Goal: Task Accomplishment & Management: Complete application form

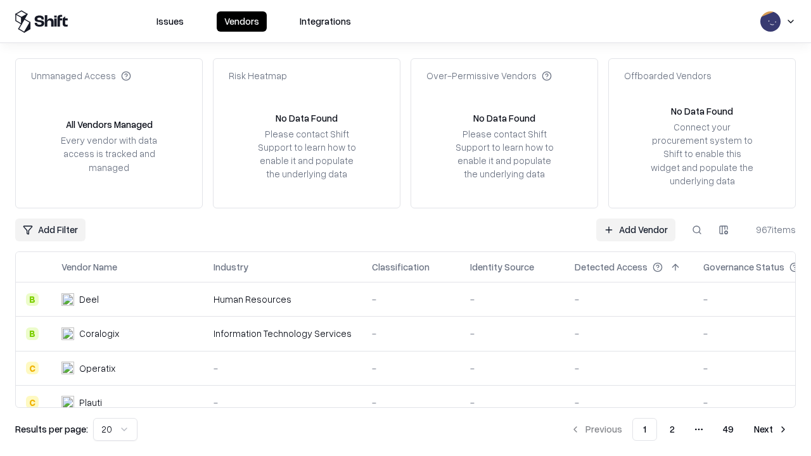
click at [635, 229] on link "Add Vendor" at bounding box center [635, 229] width 79 height 23
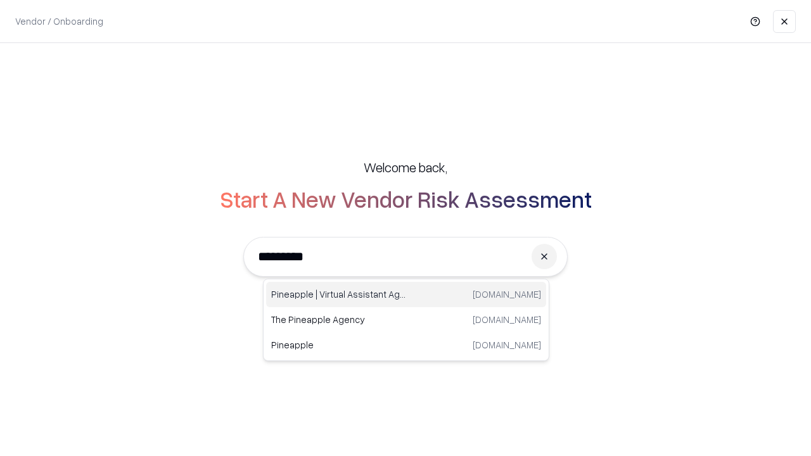
click at [406, 294] on div "Pineapple | Virtual Assistant Agency [DOMAIN_NAME]" at bounding box center [406, 294] width 280 height 25
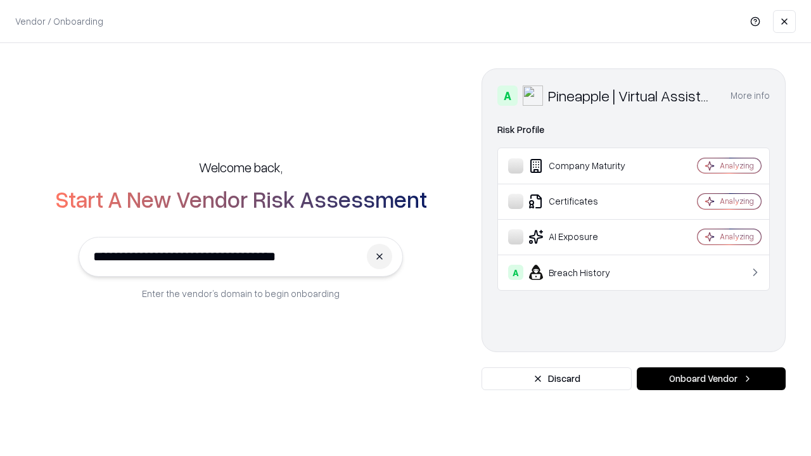
type input "**********"
click at [711, 379] on button "Onboard Vendor" at bounding box center [710, 378] width 149 height 23
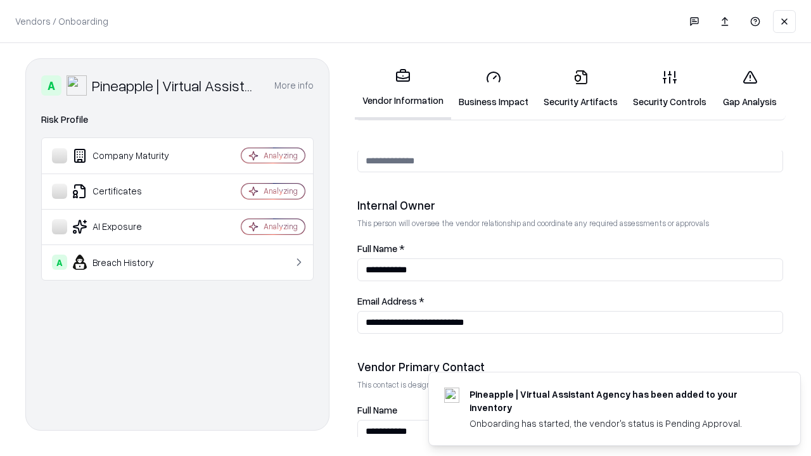
scroll to position [656, 0]
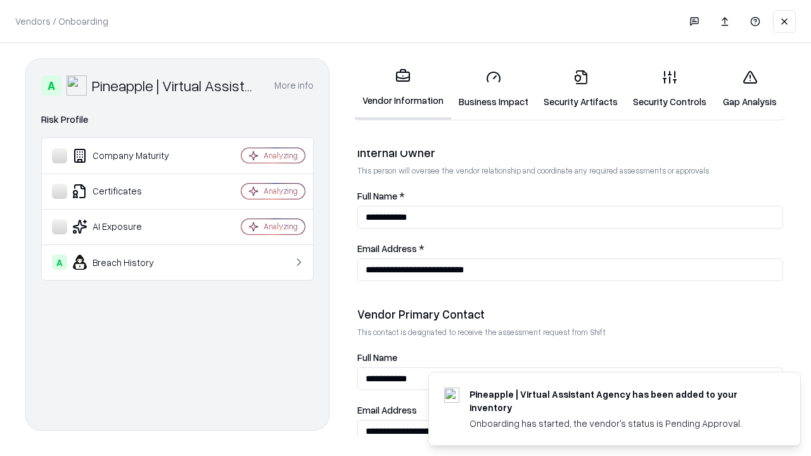
click at [580, 89] on link "Security Artifacts" at bounding box center [580, 89] width 89 height 59
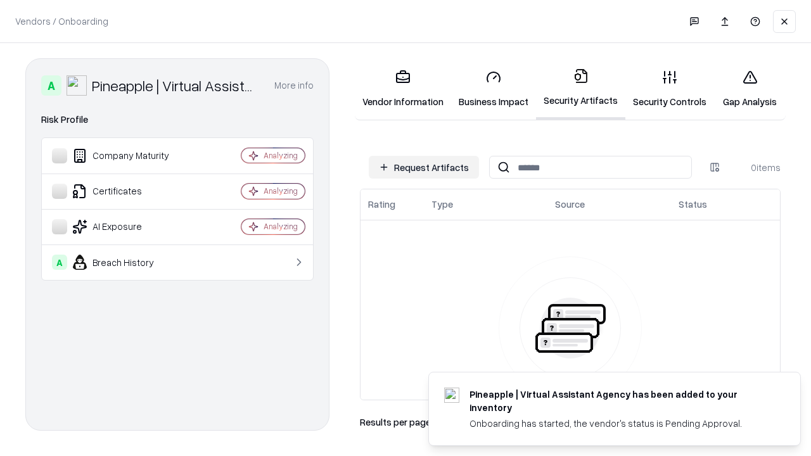
click at [424, 167] on button "Request Artifacts" at bounding box center [424, 167] width 110 height 23
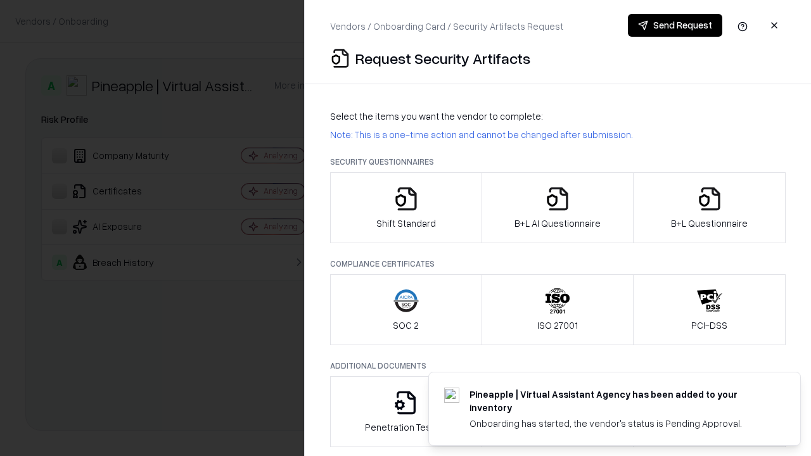
click at [709, 208] on icon "button" at bounding box center [709, 198] width 25 height 25
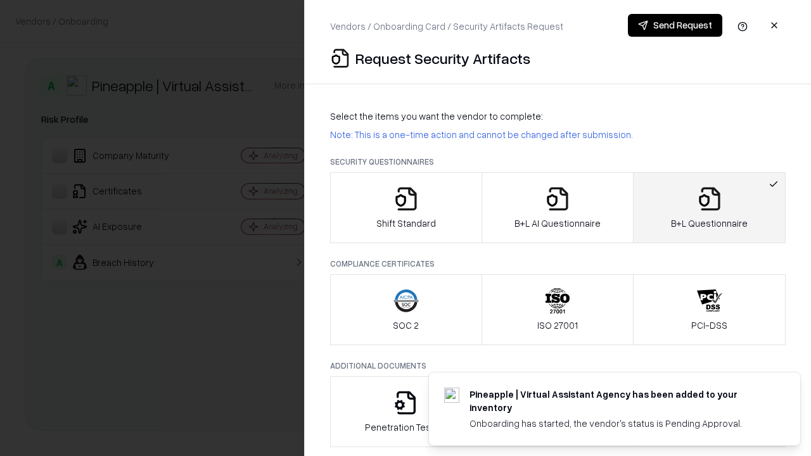
click at [557, 208] on icon "button" at bounding box center [557, 198] width 25 height 25
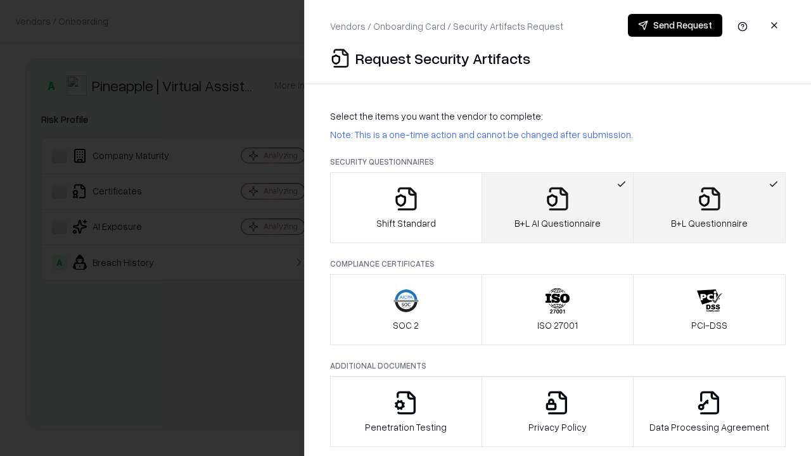
click at [674, 25] on button "Send Request" at bounding box center [675, 25] width 94 height 23
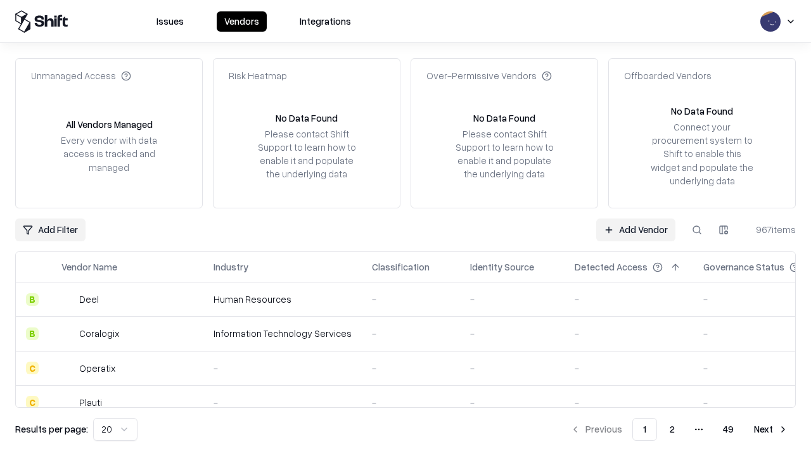
click at [697, 229] on button at bounding box center [696, 229] width 23 height 23
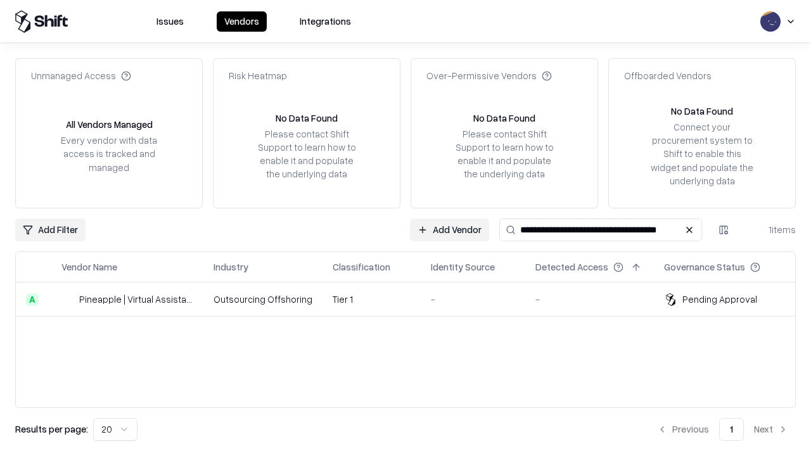
type input "**********"
click at [413, 299] on td "Tier 1" at bounding box center [371, 299] width 98 height 34
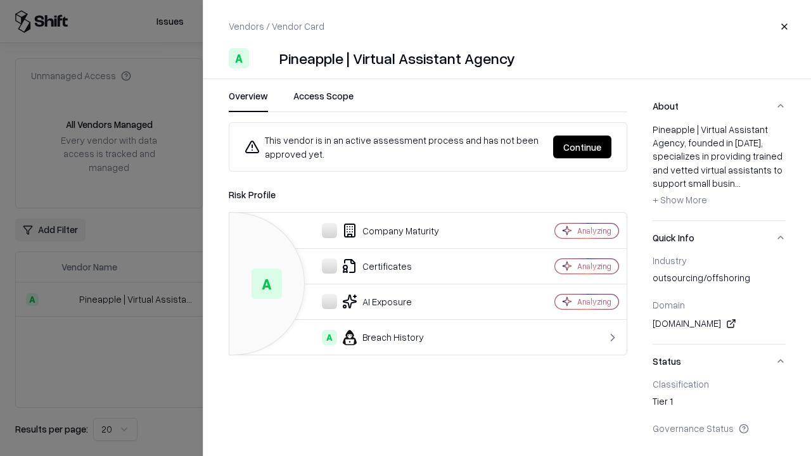
click at [582, 147] on button "Continue" at bounding box center [582, 147] width 58 height 23
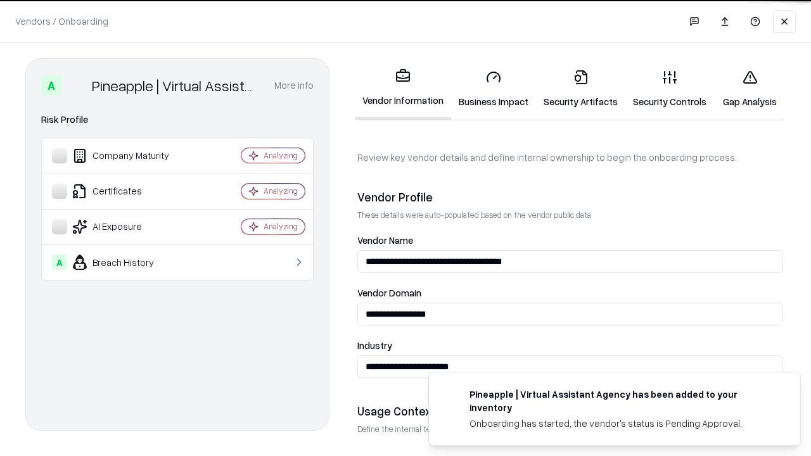
click at [580, 89] on link "Security Artifacts" at bounding box center [580, 89] width 89 height 59
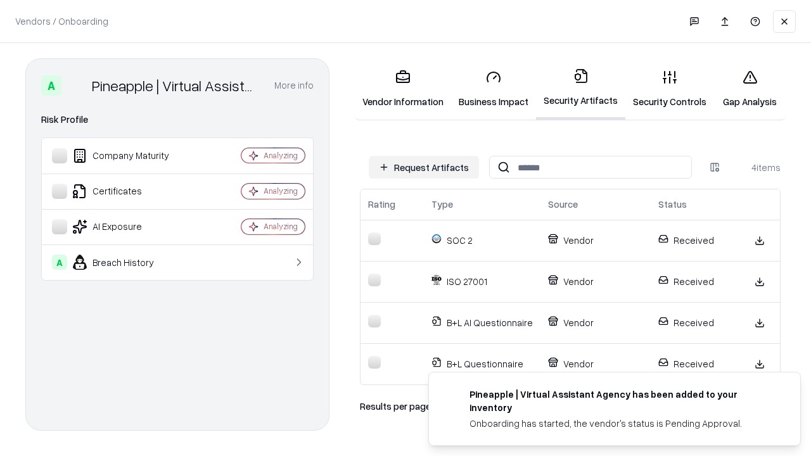
click at [749, 89] on link "Gap Analysis" at bounding box center [750, 89] width 72 height 59
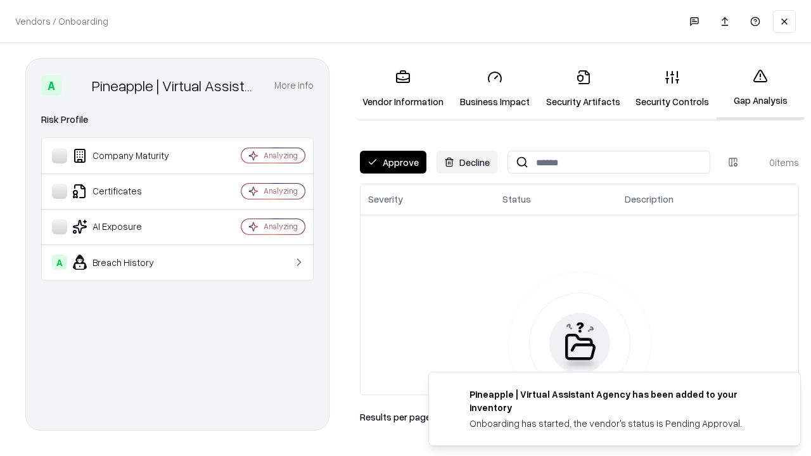
click at [393, 162] on button "Approve" at bounding box center [393, 162] width 66 height 23
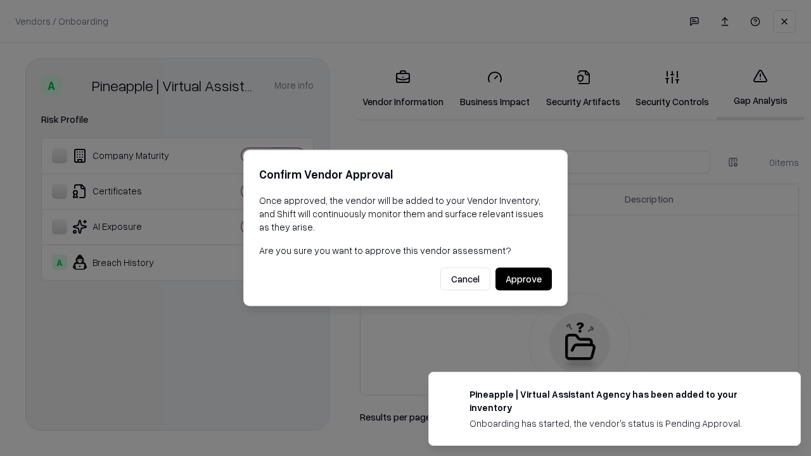
click at [523, 279] on button "Approve" at bounding box center [523, 279] width 56 height 23
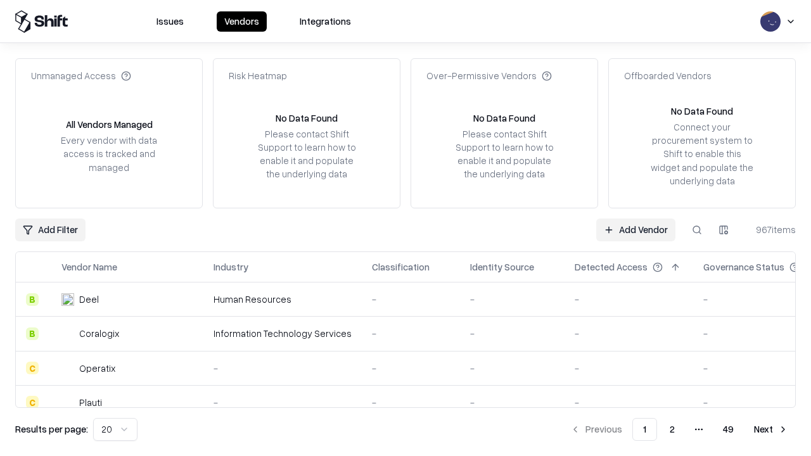
type input "**********"
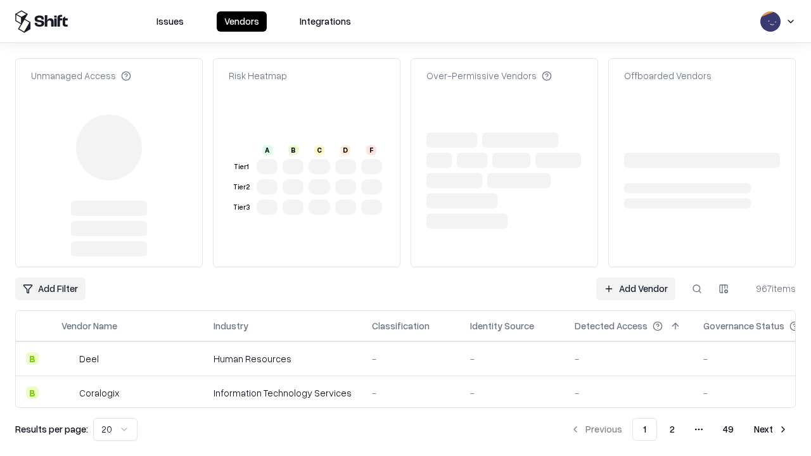
click at [635, 277] on link "Add Vendor" at bounding box center [635, 288] width 79 height 23
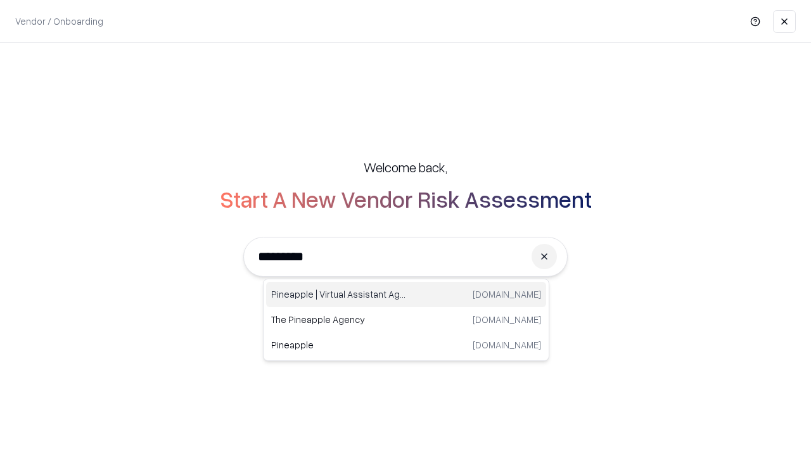
click at [406, 294] on div "Pineapple | Virtual Assistant Agency [DOMAIN_NAME]" at bounding box center [406, 294] width 280 height 25
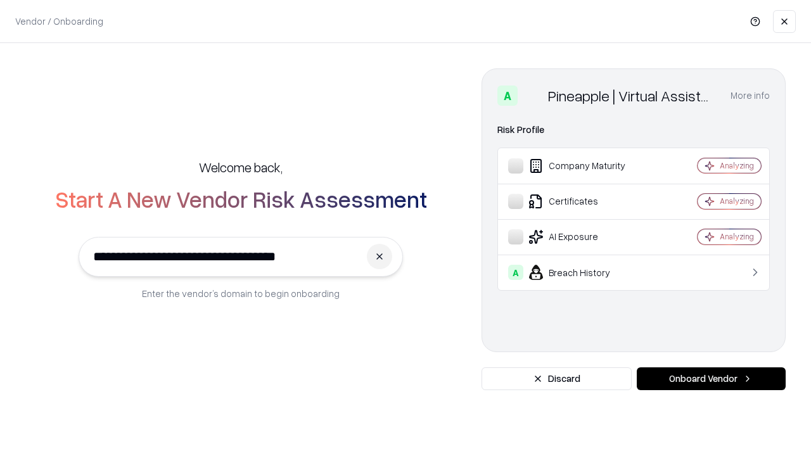
type input "**********"
click at [711, 379] on button "Onboard Vendor" at bounding box center [710, 378] width 149 height 23
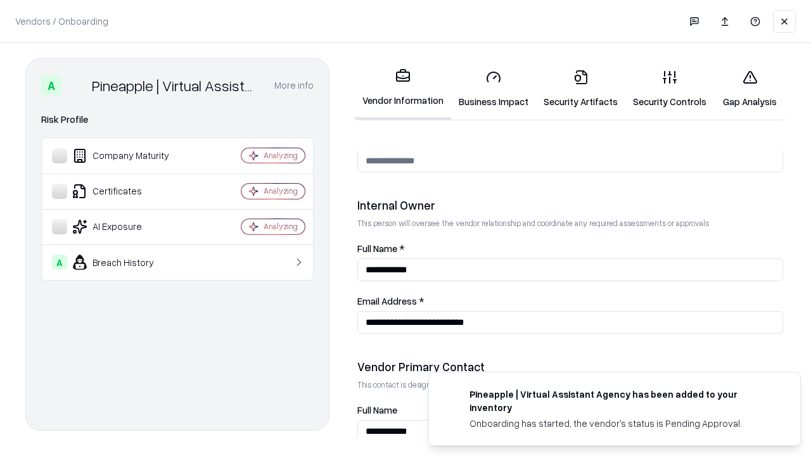
scroll to position [656, 0]
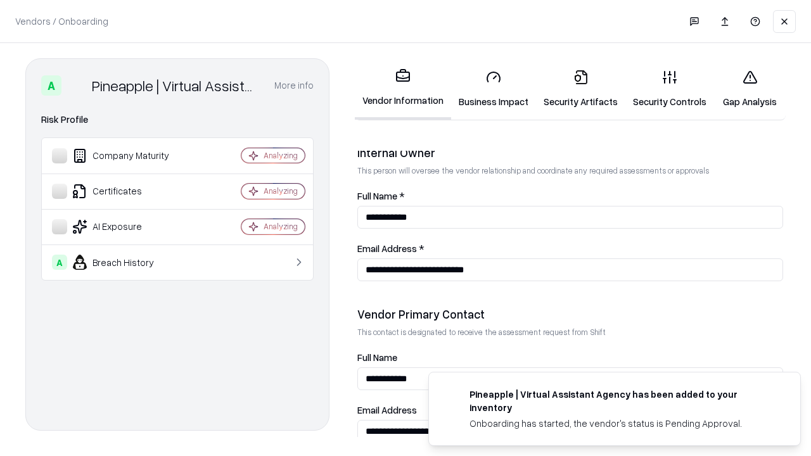
click at [749, 89] on link "Gap Analysis" at bounding box center [750, 89] width 72 height 59
